Goal: Task Accomplishment & Management: Manage account settings

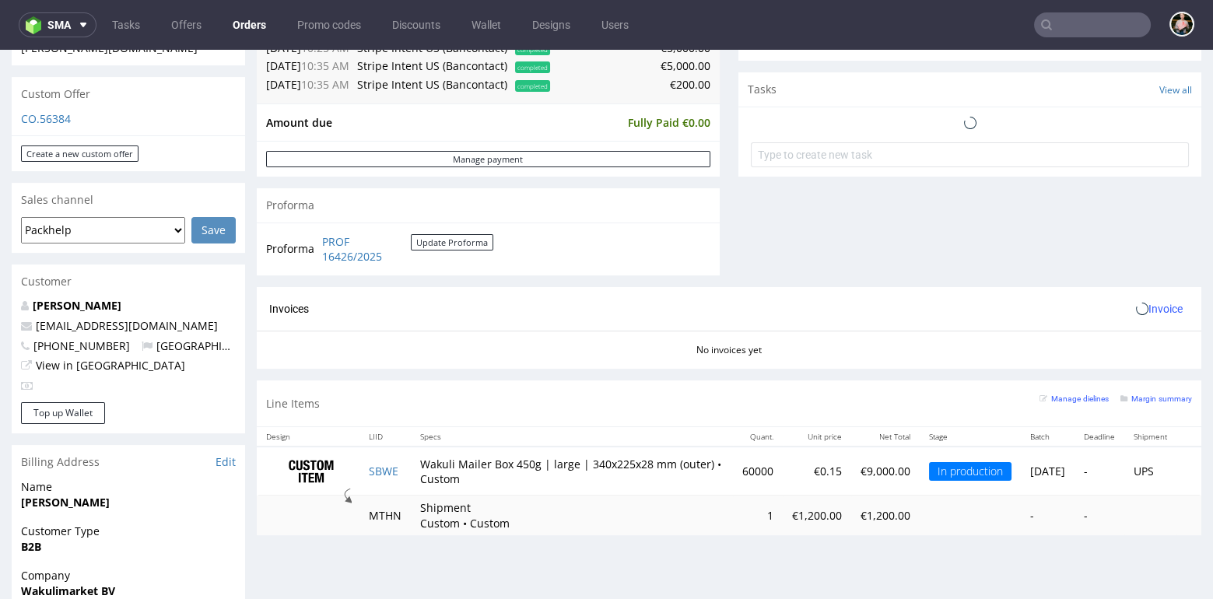
scroll to position [537, 0]
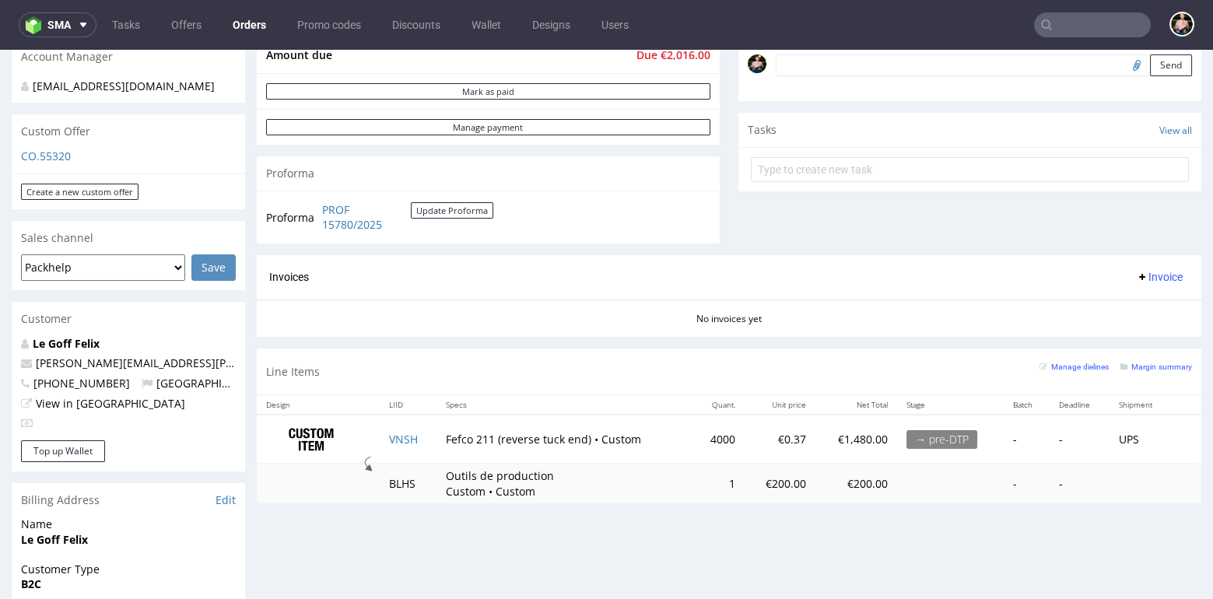
scroll to position [476, 0]
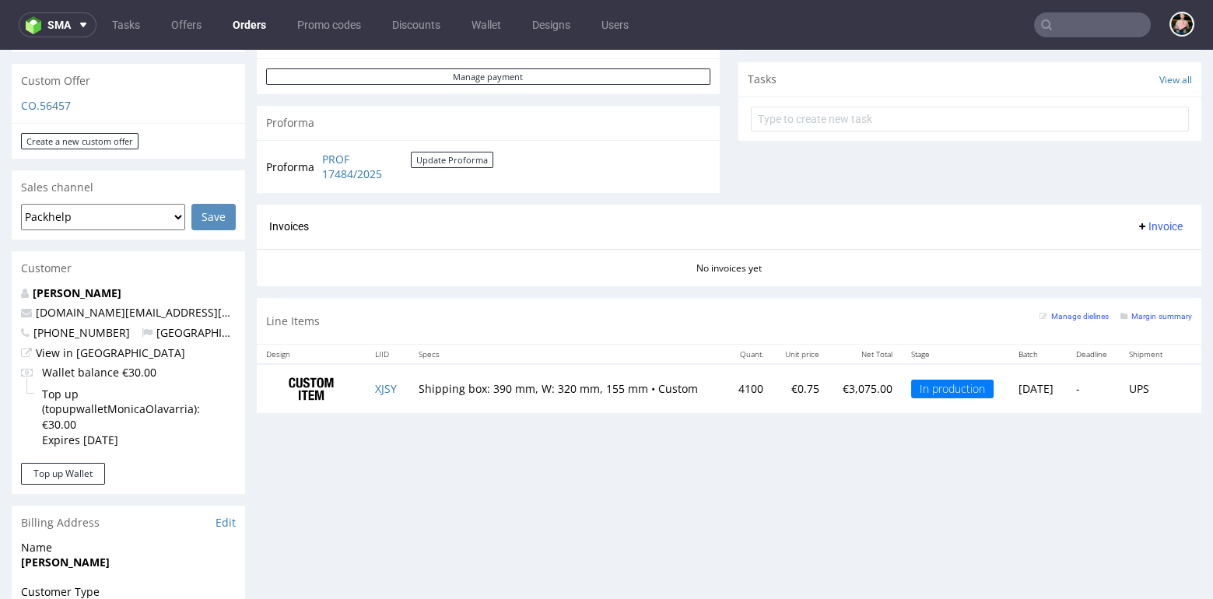
scroll to position [532, 0]
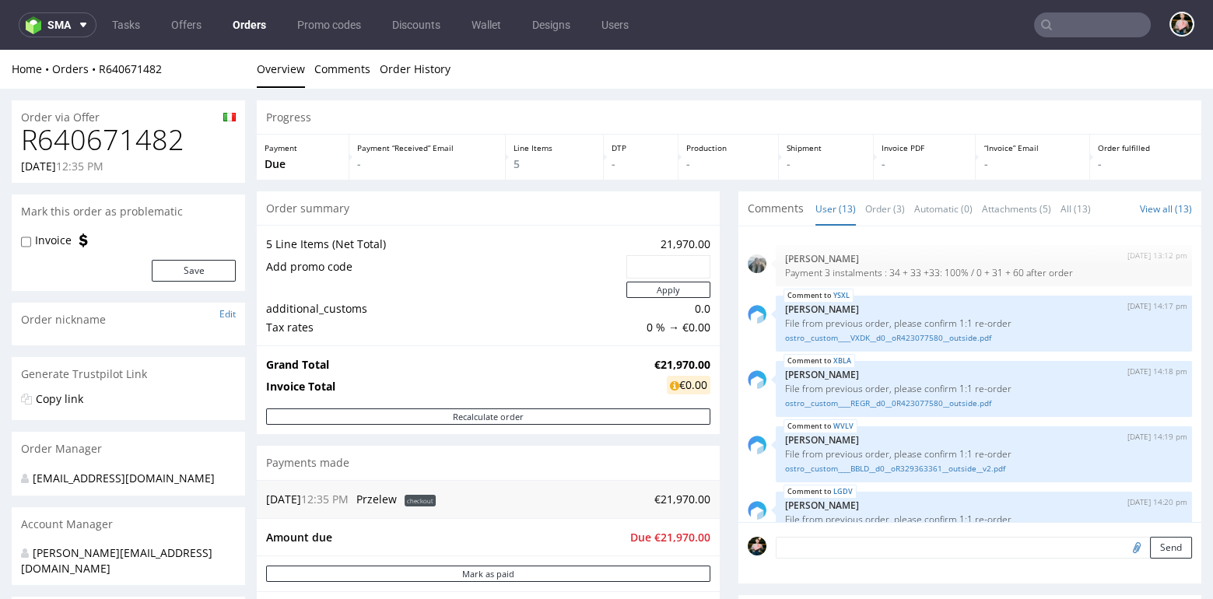
scroll to position [454, 0]
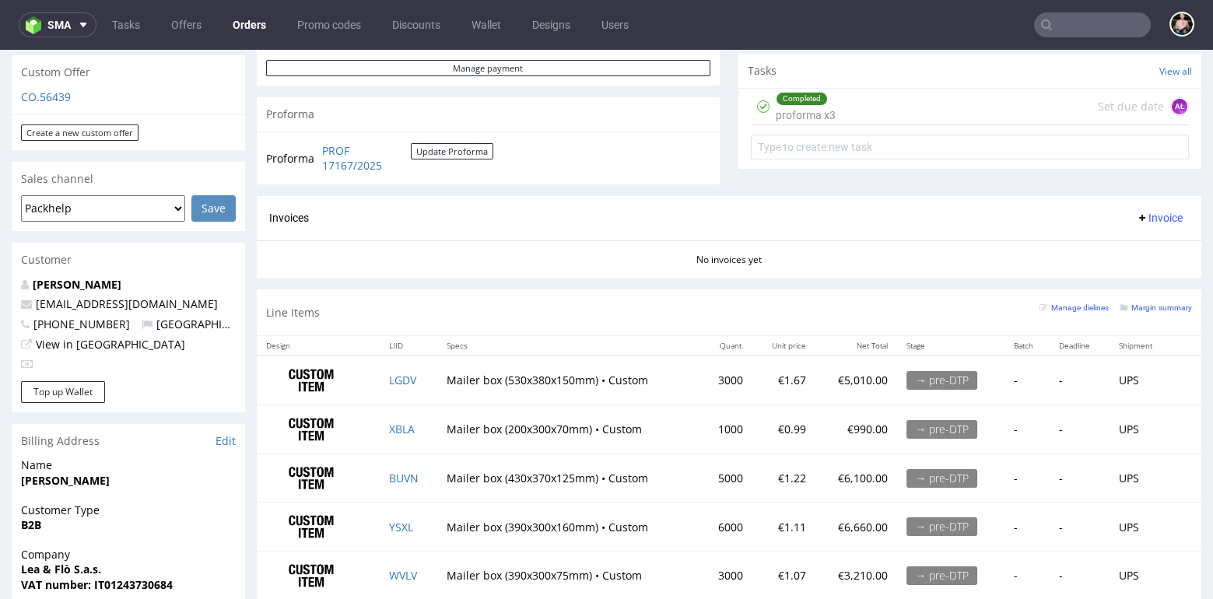
scroll to position [529, 0]
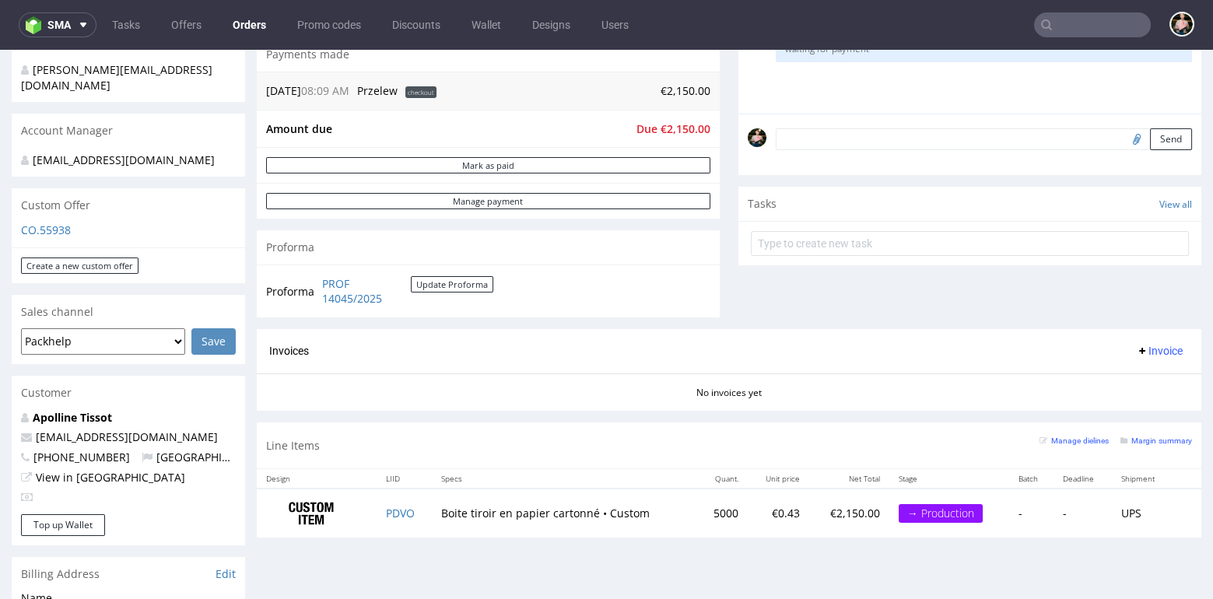
scroll to position [401, 0]
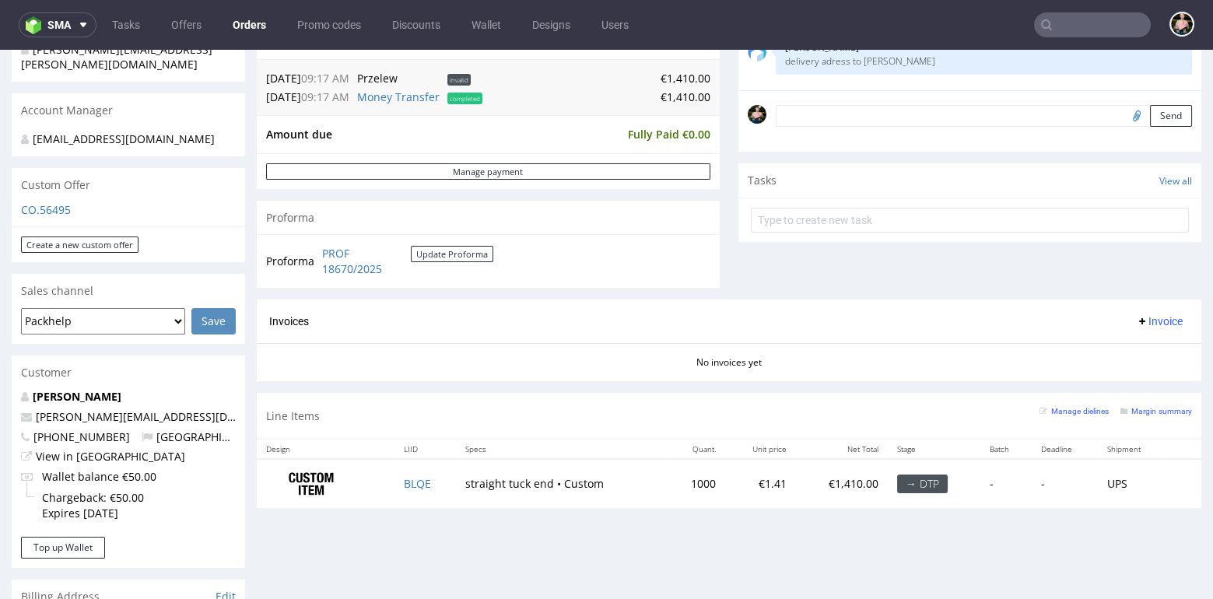
scroll to position [378, 0]
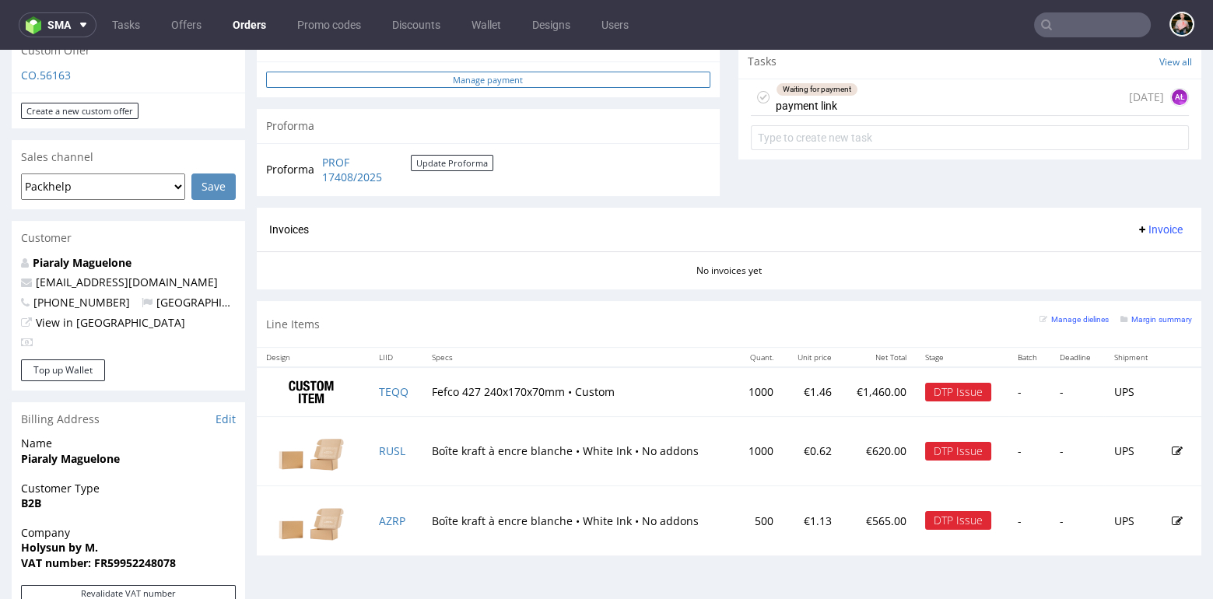
scroll to position [524, 0]
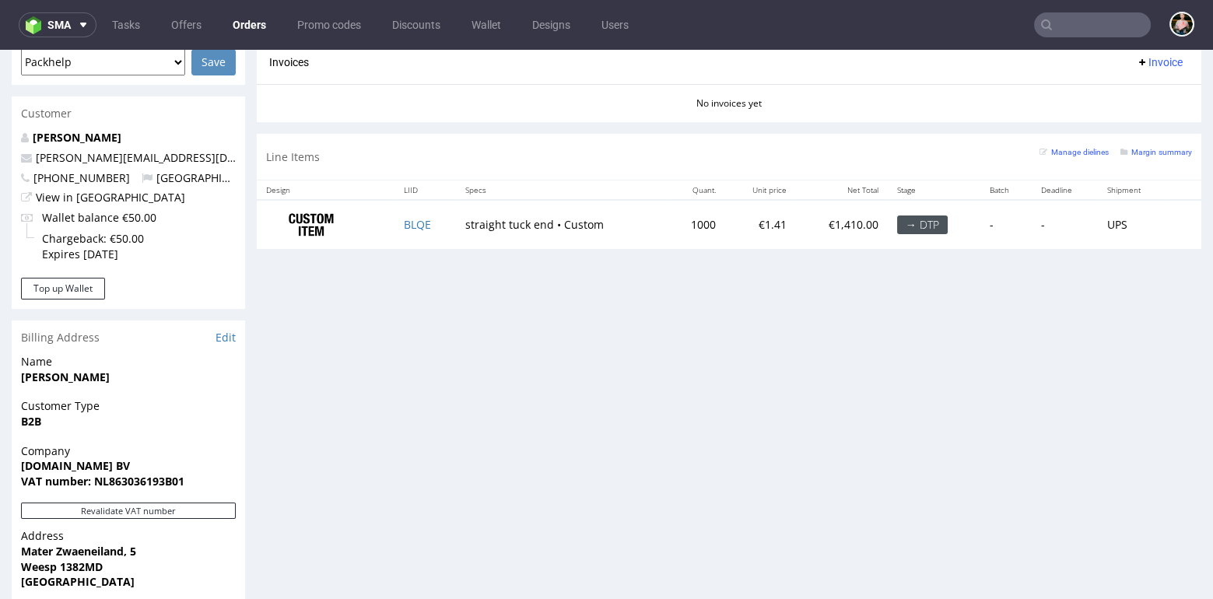
scroll to position [703, 0]
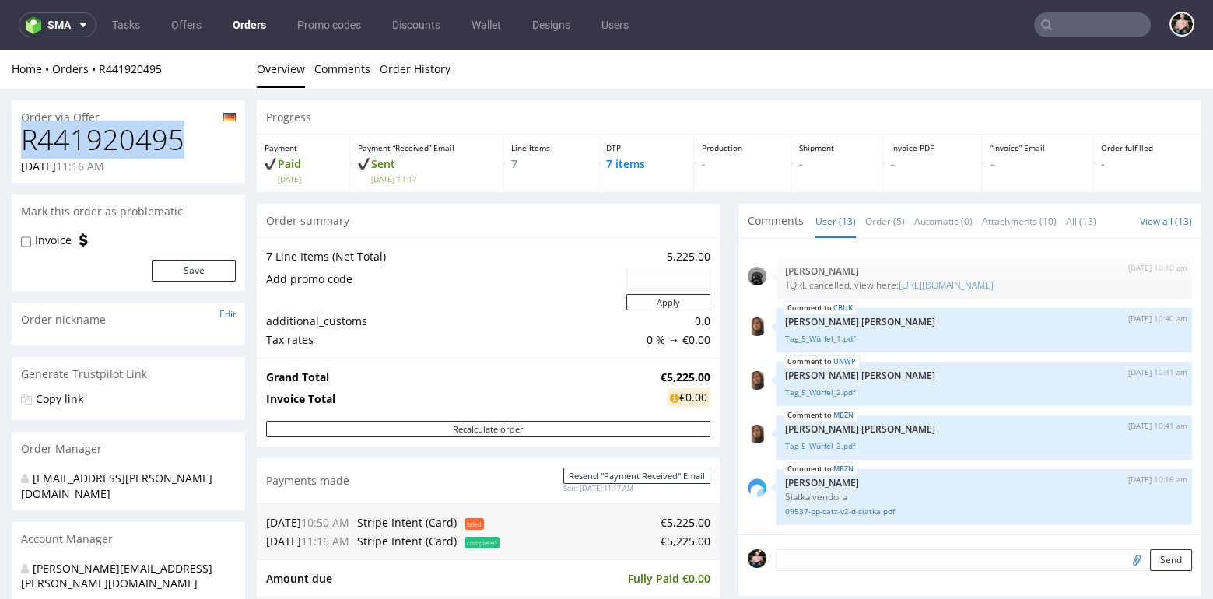
drag, startPoint x: 68, startPoint y: 135, endPoint x: 21, endPoint y: 135, distance: 46.7
click at [21, 135] on h1 "R441920495" at bounding box center [128, 140] width 215 height 31
copy h1 "R441920495"
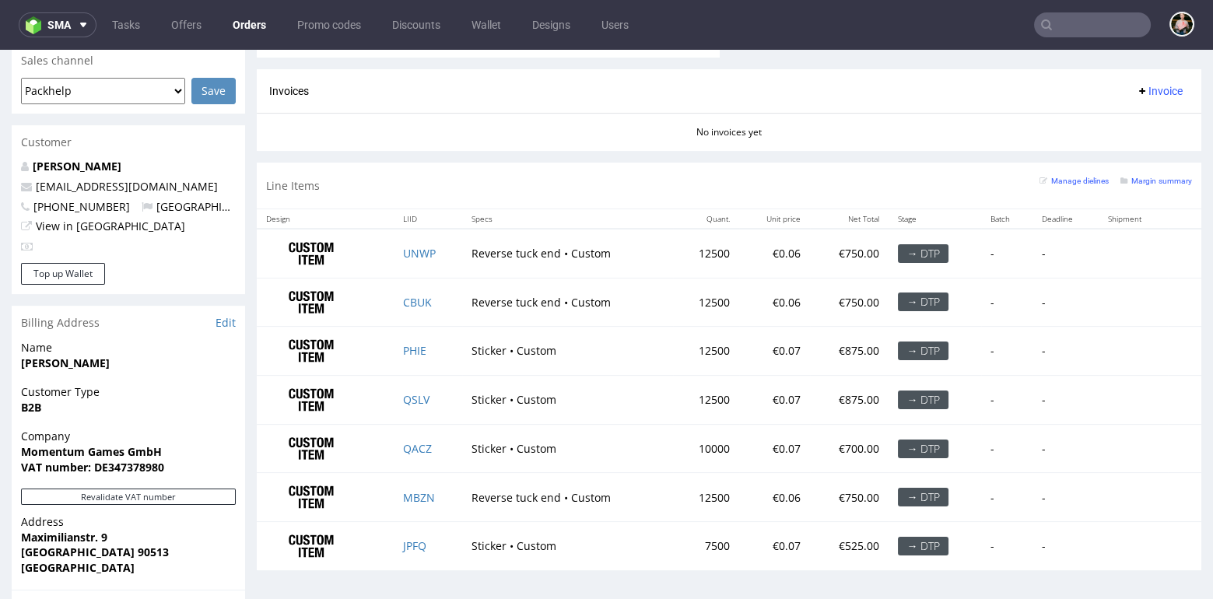
scroll to position [661, 0]
